Goal: Find contact information

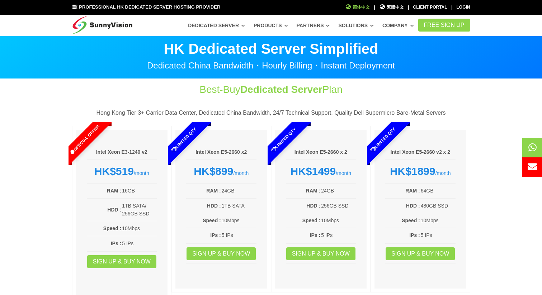
click at [368, 6] on span "简体中文" at bounding box center [357, 7] width 25 height 7
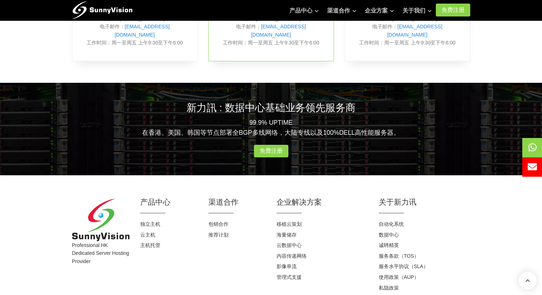
scroll to position [444, 0]
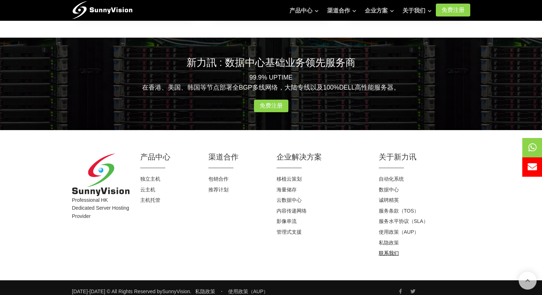
click at [387, 250] on link "联系我们" at bounding box center [389, 253] width 20 height 6
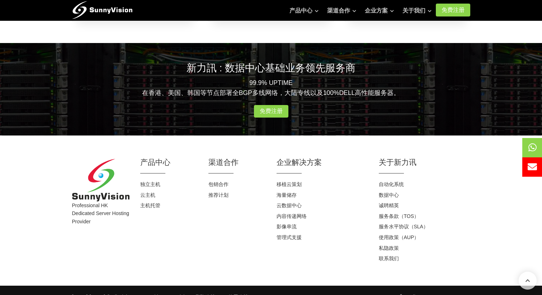
scroll to position [444, 0]
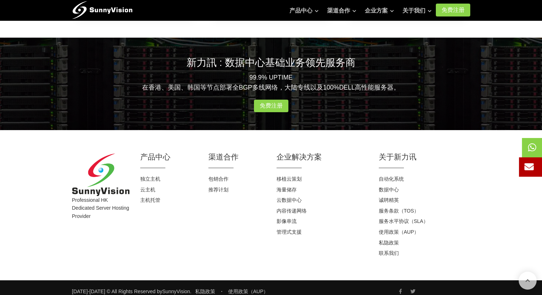
click at [532, 146] on icon at bounding box center [532, 147] width 8 height 9
click at [527, 174] on span at bounding box center [544, 166] width 45 height 19
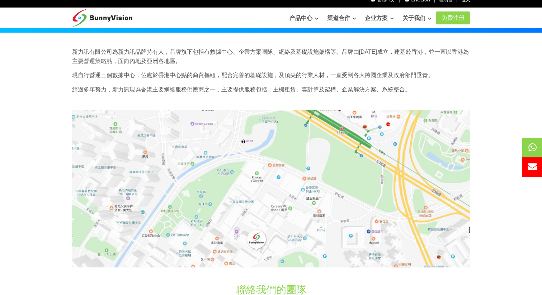
scroll to position [0, 0]
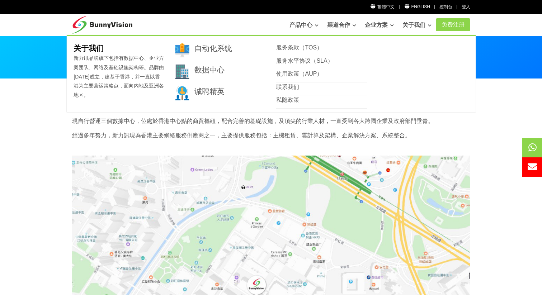
click at [406, 27] on link "关于我们" at bounding box center [416, 25] width 29 height 14
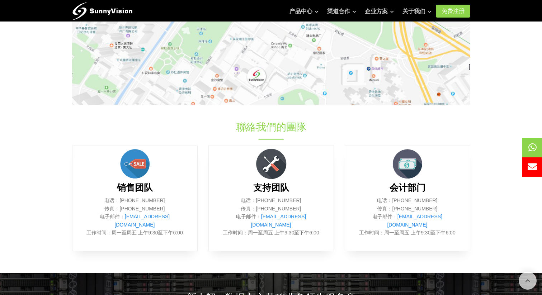
scroll to position [260, 0]
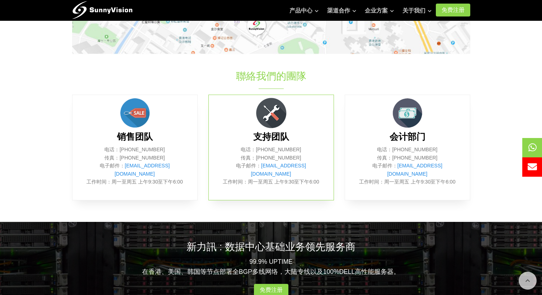
click at [301, 131] on h3 "支持团队" at bounding box center [271, 137] width 103 height 12
click at [153, 129] on div "销售团队 电话：(852) 2802 0308 传真：(852) 2802 0098 电子邮件： sales@sunnyvision.com 工作时间：周一至…" at bounding box center [135, 148] width 126 height 106
